Goal: Use online tool/utility: Utilize a website feature to perform a specific function

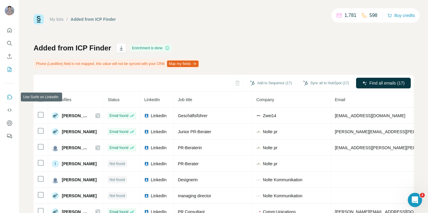
scroll to position [3, 0]
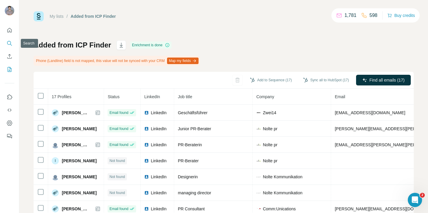
click at [8, 45] on icon "Search" at bounding box center [10, 43] width 6 height 6
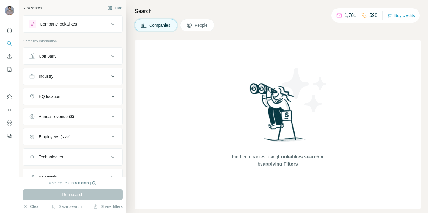
click at [4, 27] on div at bounding box center [9, 81] width 19 height 120
click at [9, 28] on icon "Quick start" at bounding box center [10, 30] width 6 height 6
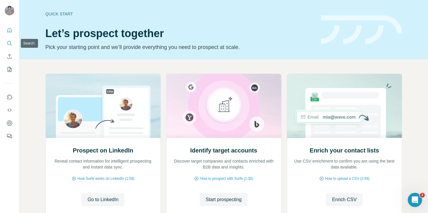
click at [10, 45] on icon "Search" at bounding box center [10, 43] width 6 height 6
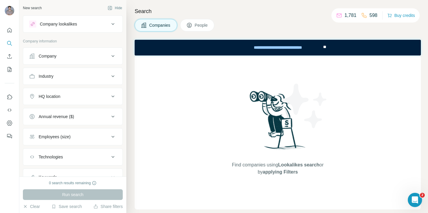
click at [42, 28] on button "Company lookalikes" at bounding box center [72, 24] width 99 height 14
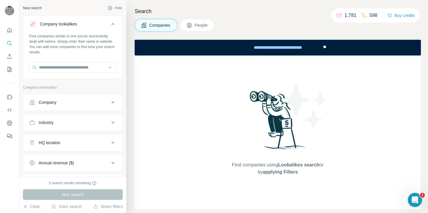
click at [42, 28] on button "Company lookalikes" at bounding box center [72, 25] width 99 height 17
